Goal: Navigation & Orientation: Find specific page/section

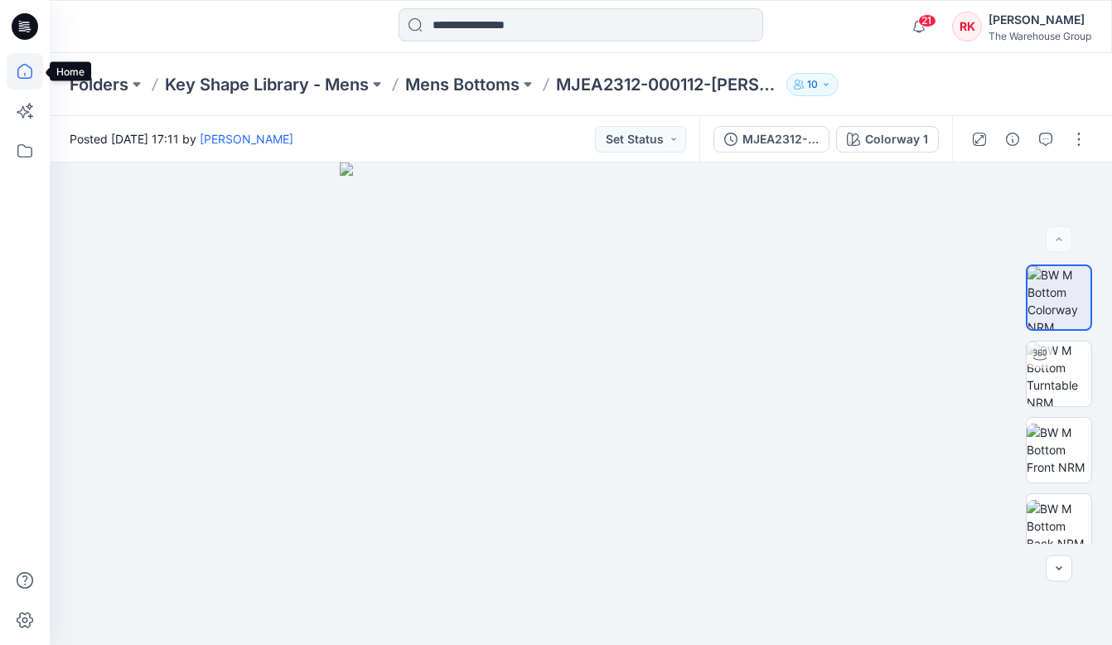
click at [17, 64] on icon at bounding box center [25, 71] width 36 height 36
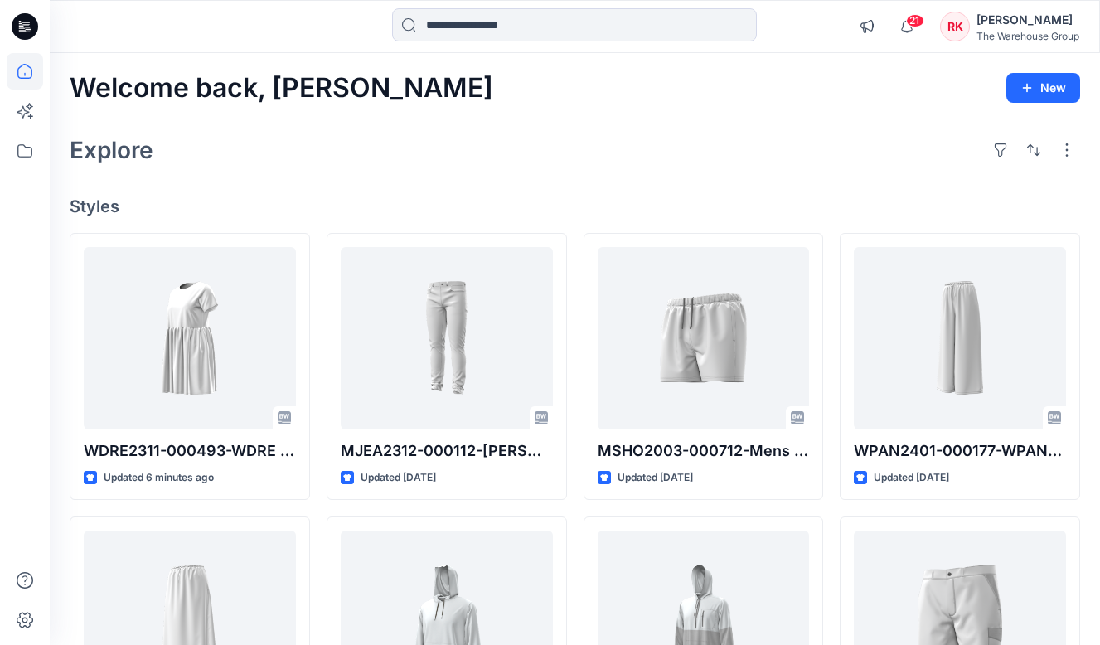
click at [472, 128] on div "Welcome back, [PERSON_NAME] New Explore Styles WDRE2311-000493-WDRE HH SS KNIT …" at bounding box center [575, 600] width 1050 height 1094
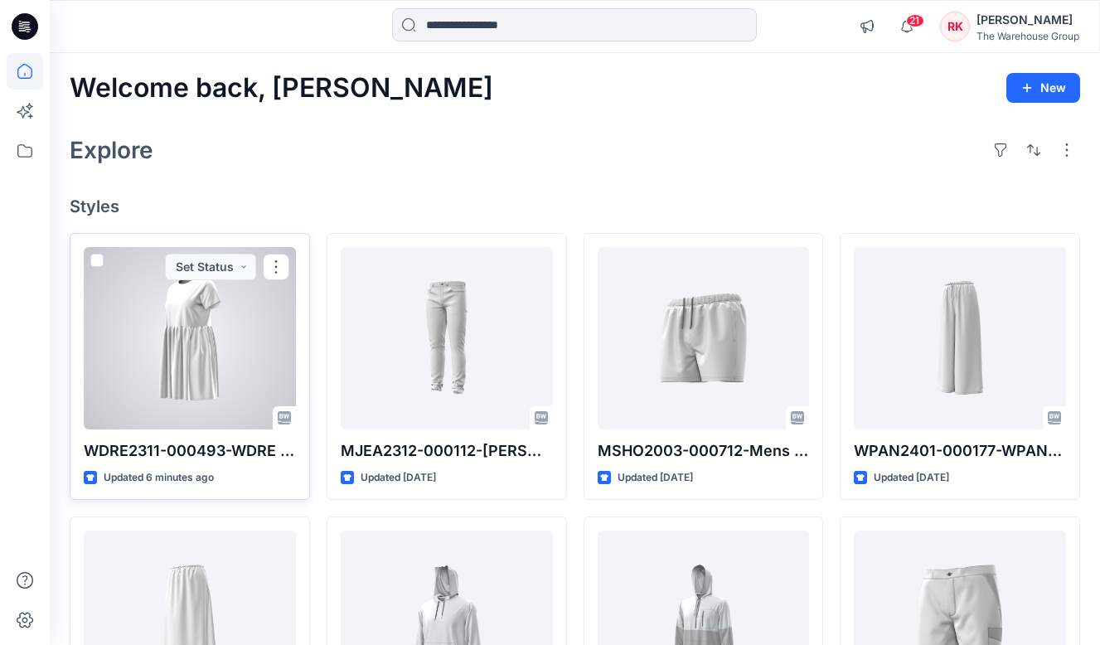
click at [177, 334] on div at bounding box center [190, 338] width 212 height 182
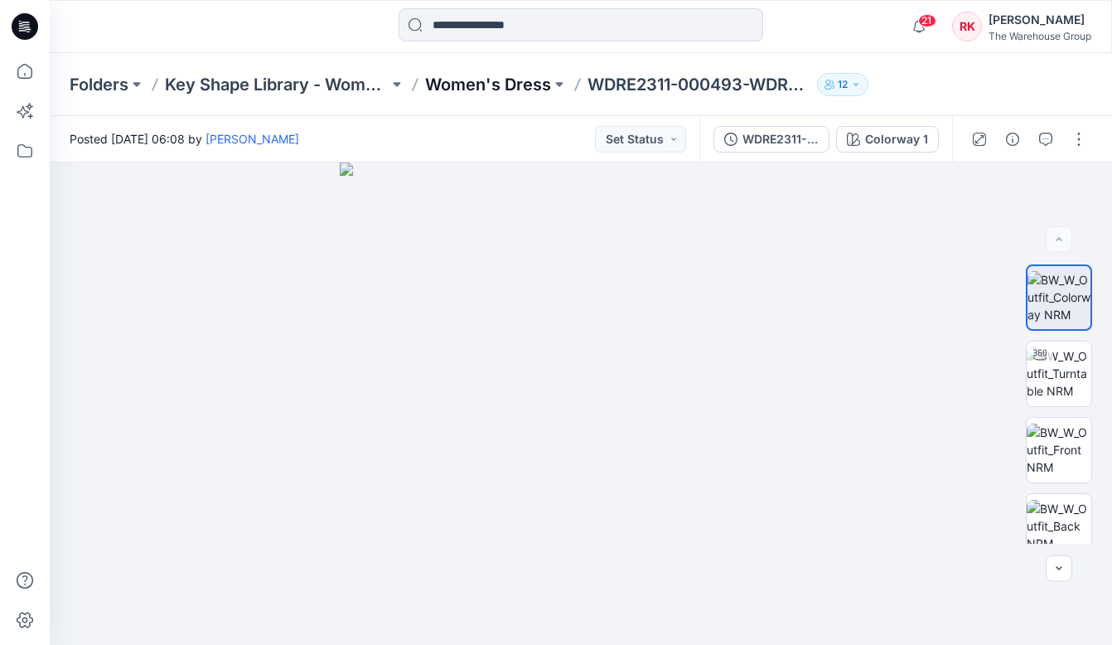
click at [490, 78] on p "Women's Dress" at bounding box center [488, 84] width 126 height 23
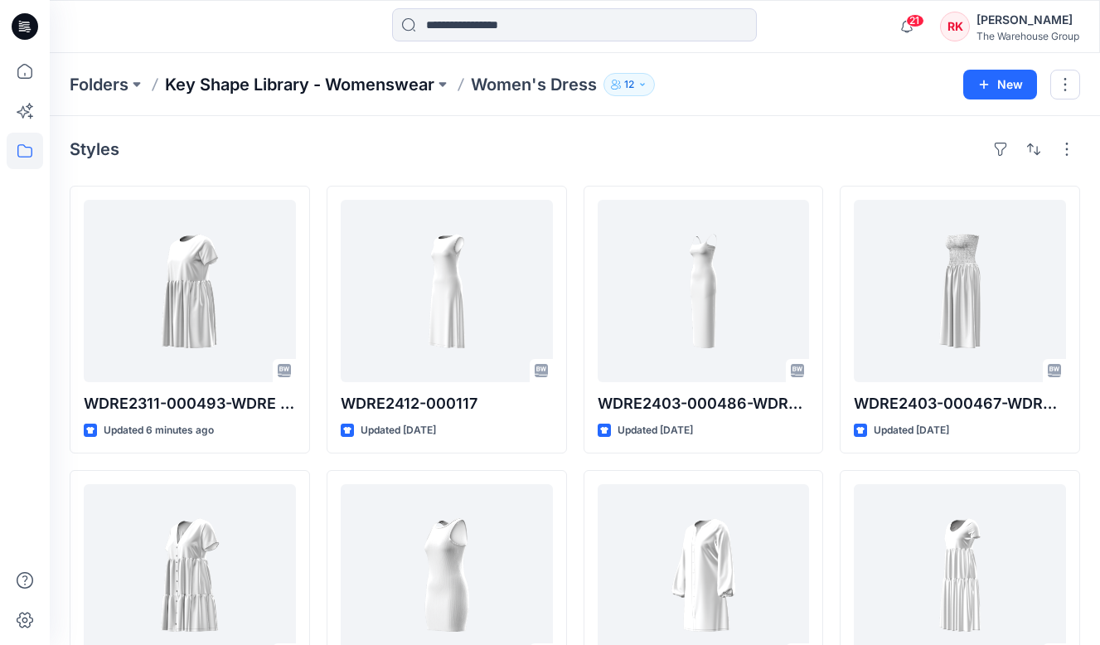
click at [371, 86] on p "Key Shape Library - Womenswear" at bounding box center [299, 84] width 269 height 23
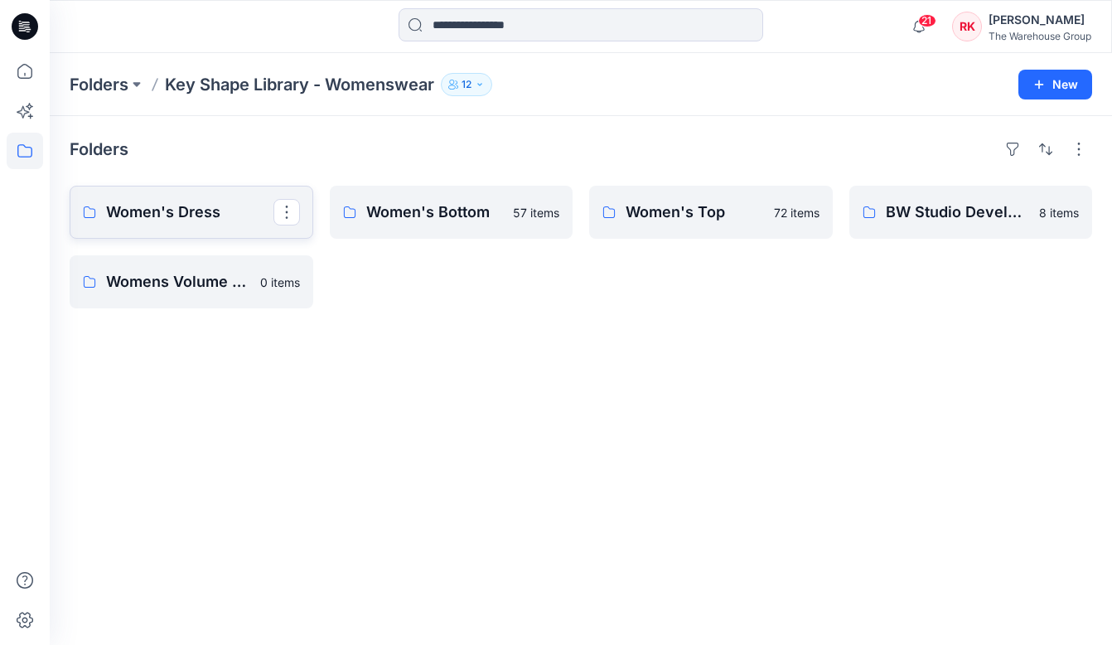
click at [168, 216] on p "Women's Dress" at bounding box center [189, 212] width 167 height 23
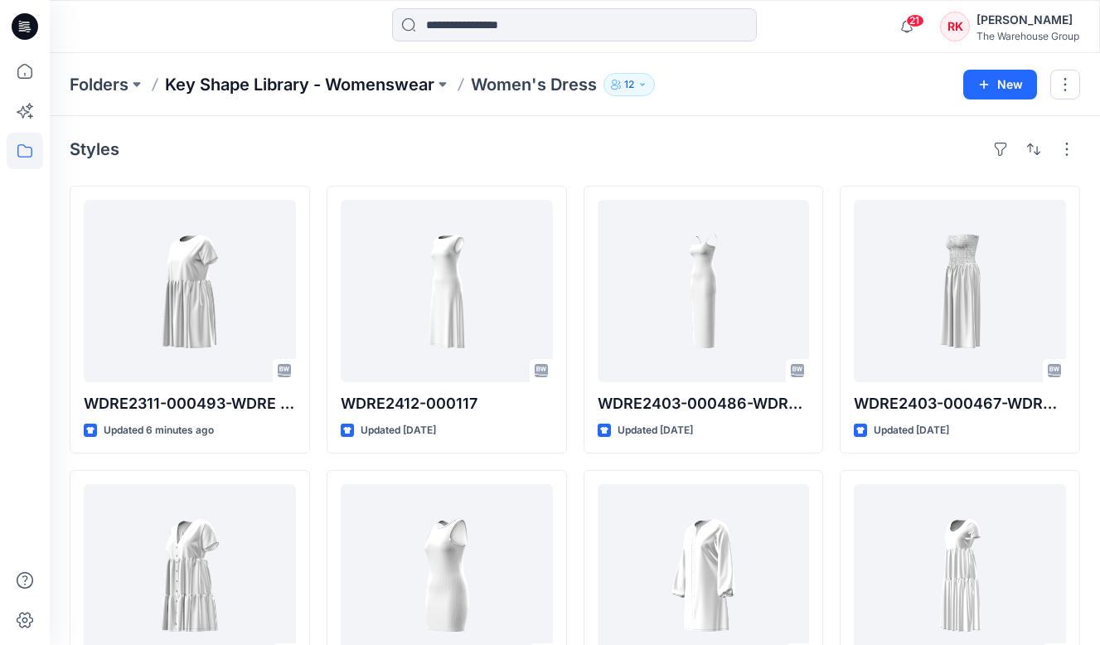
click at [386, 88] on p "Key Shape Library - Womenswear" at bounding box center [299, 84] width 269 height 23
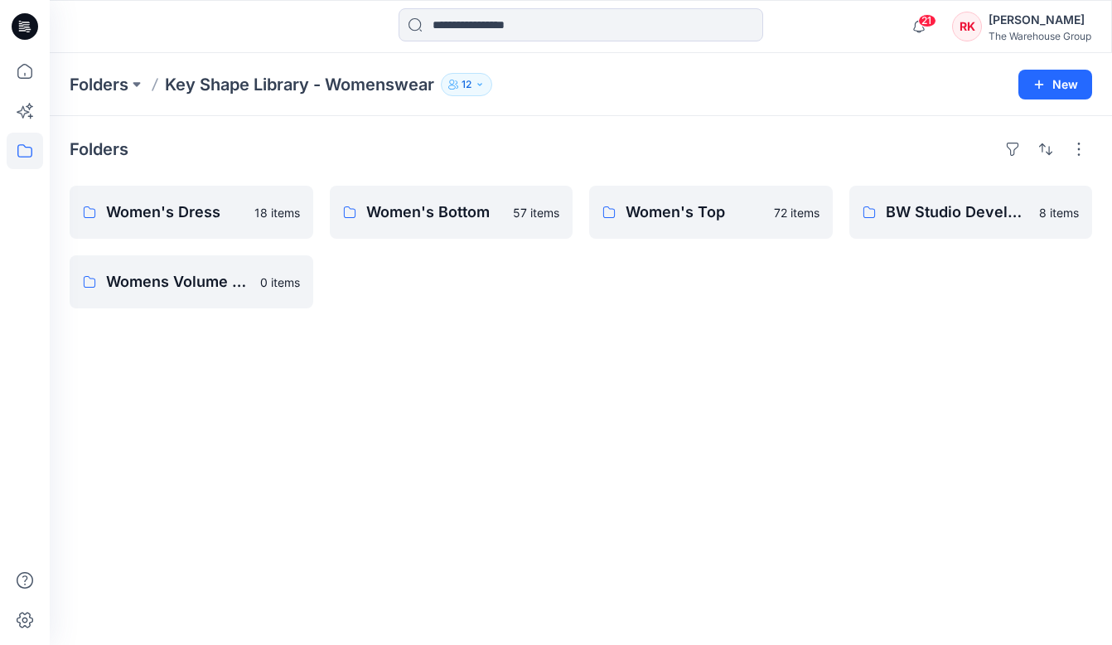
click at [424, 365] on div "Folders Women's Dress 18 items Womens Volume Key Shapes 0 items Women's Bottom …" at bounding box center [581, 380] width 1063 height 529
click at [102, 85] on p "Folders" at bounding box center [99, 84] width 59 height 23
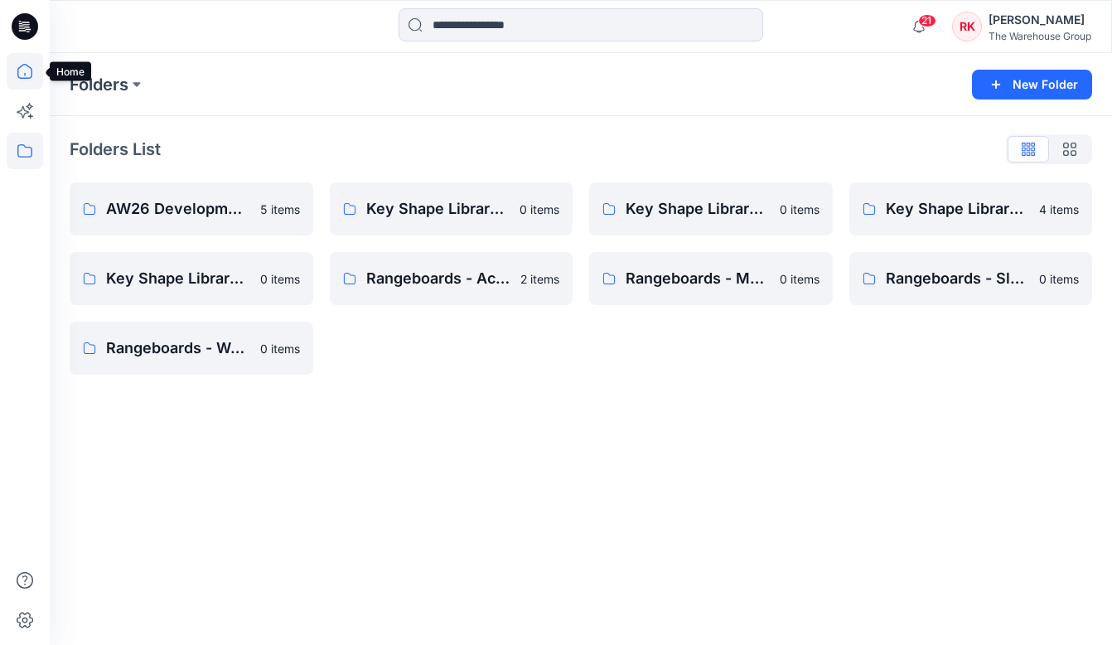
click at [23, 84] on icon at bounding box center [25, 71] width 36 height 36
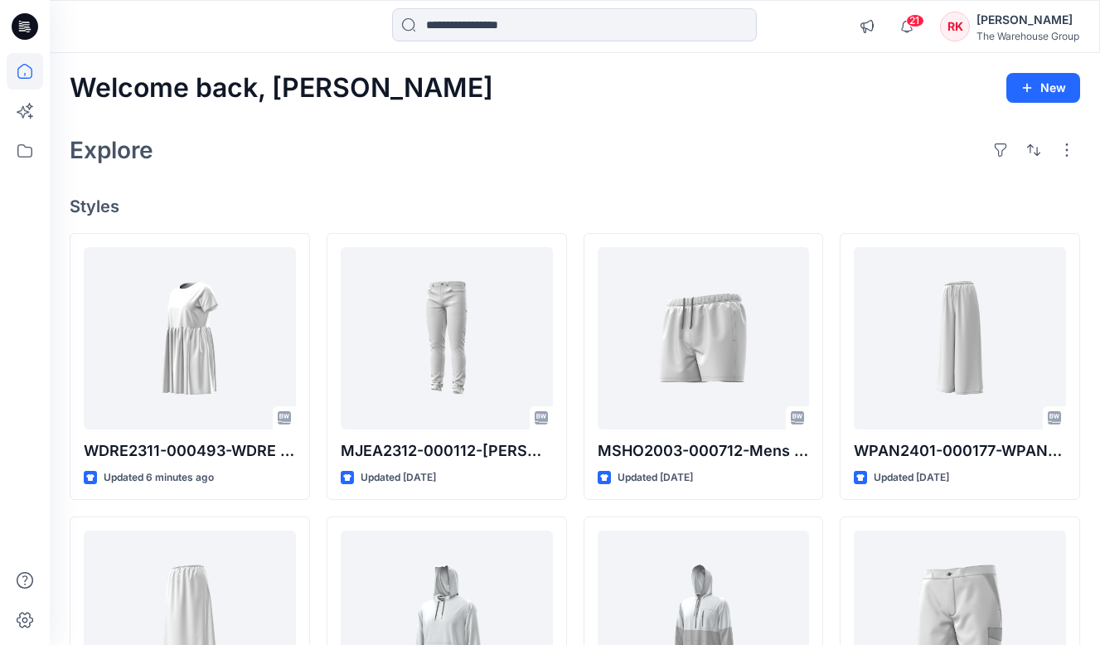
click at [464, 143] on div "Explore" at bounding box center [575, 150] width 1010 height 40
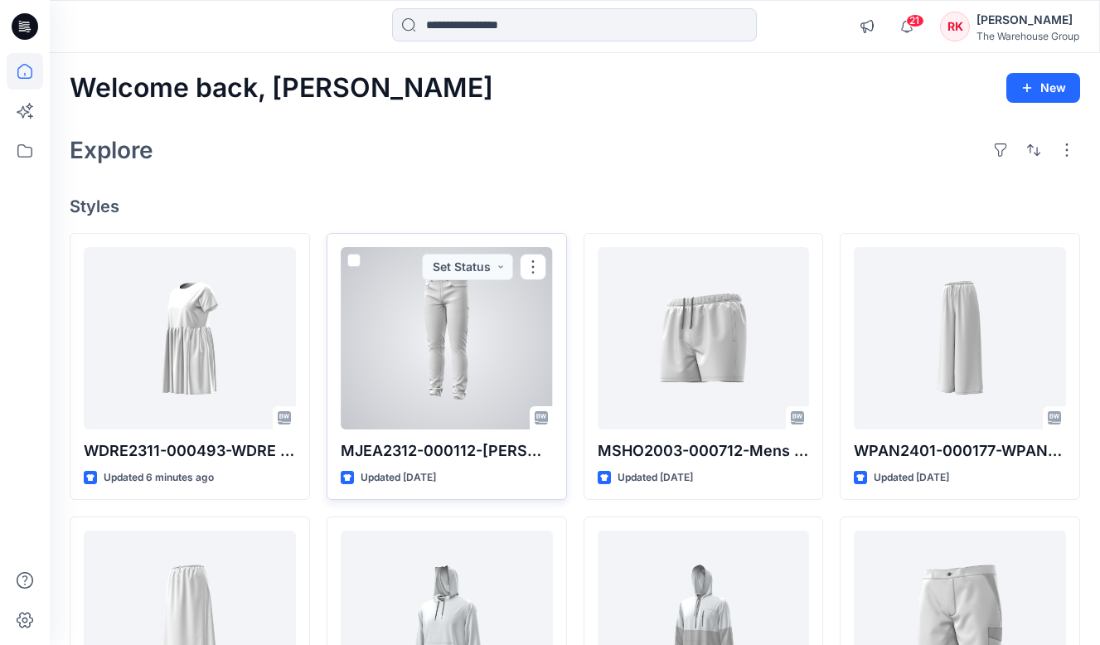
click at [429, 294] on div at bounding box center [447, 338] width 212 height 182
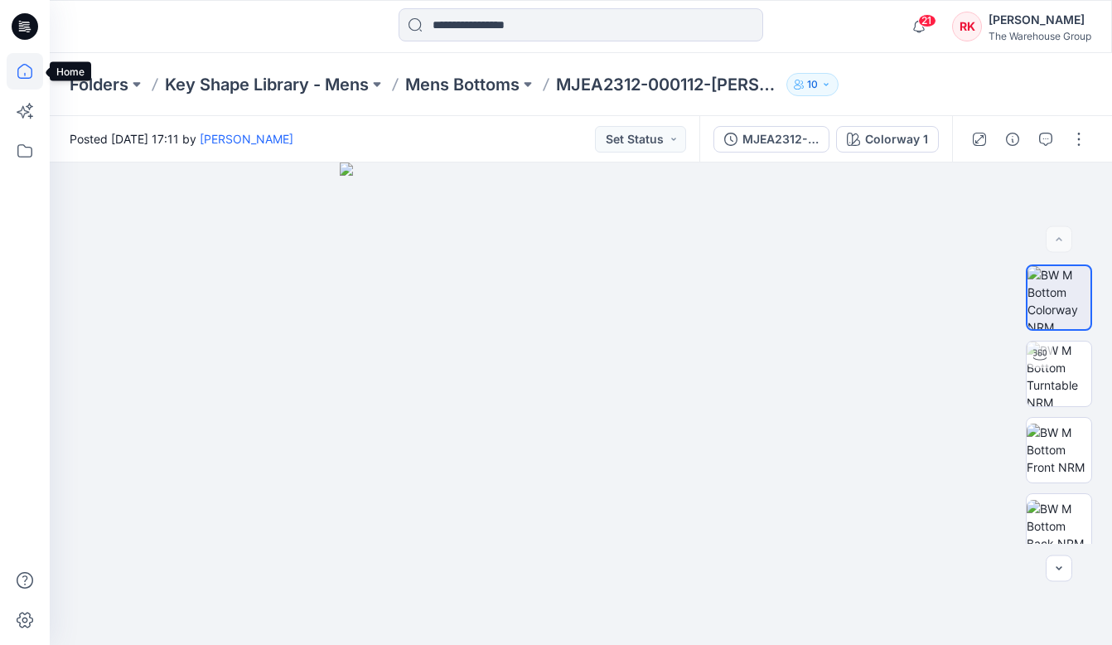
click at [25, 70] on icon at bounding box center [25, 71] width 36 height 36
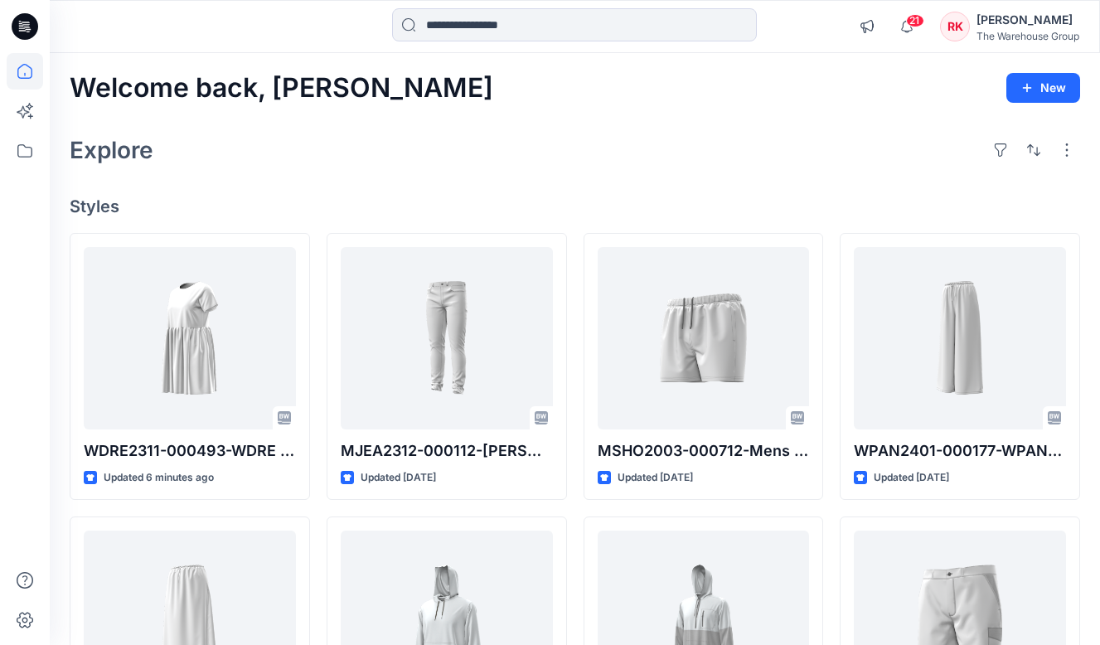
click at [182, 30] on div at bounding box center [181, 26] width 263 height 36
